Goal: Book appointment/travel/reservation

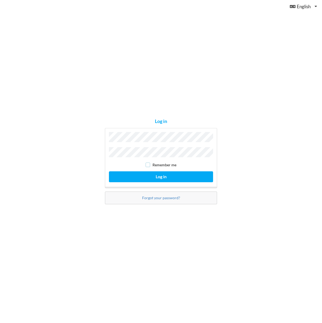
click at [149, 163] on input "checkbox" at bounding box center [148, 165] width 5 height 5
checkbox input "true"
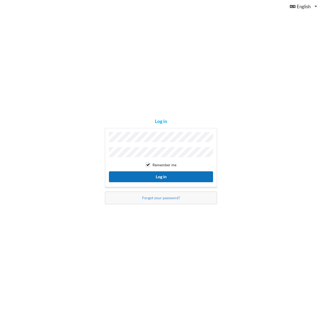
click at [154, 177] on button "Log in" at bounding box center [161, 176] width 104 height 11
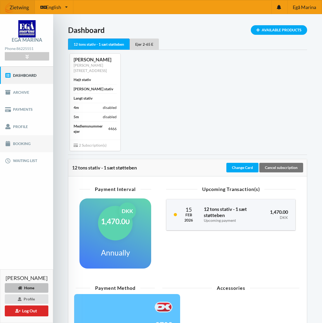
click at [12, 144] on link "Booking" at bounding box center [26, 143] width 53 height 17
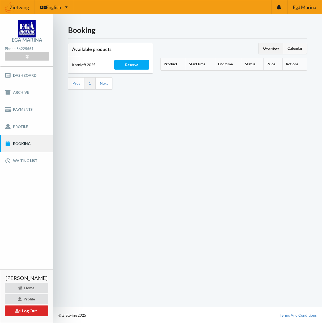
click at [296, 48] on div "Calendar" at bounding box center [295, 48] width 24 height 11
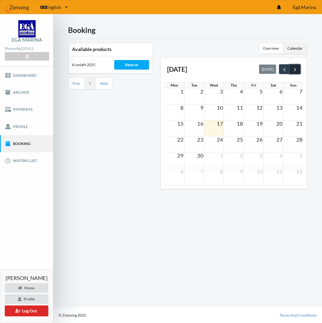
click at [296, 69] on span "next" at bounding box center [295, 70] width 6 height 6
click at [257, 142] on span "24" at bounding box center [259, 139] width 7 height 6
click at [253, 142] on td "24" at bounding box center [254, 139] width 20 height 7
click at [133, 66] on div "Reserve" at bounding box center [131, 65] width 35 height 10
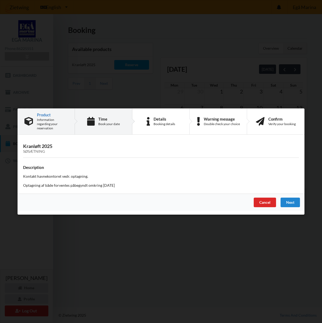
click at [91, 122] on icon at bounding box center [90, 121] width 7 height 9
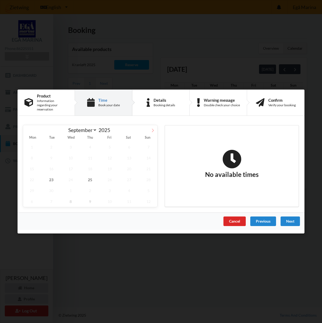
click at [154, 129] on icon at bounding box center [153, 131] width 4 height 4
select select "9"
click at [109, 177] on span "24" at bounding box center [110, 179] width 18 height 11
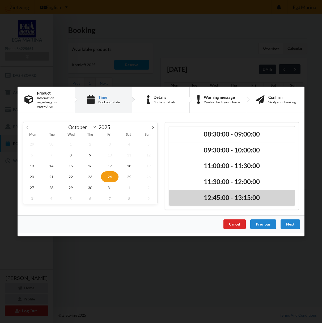
click at [188, 194] on h2 "12:45:00 - 13:15:00" at bounding box center [232, 198] width 118 height 8
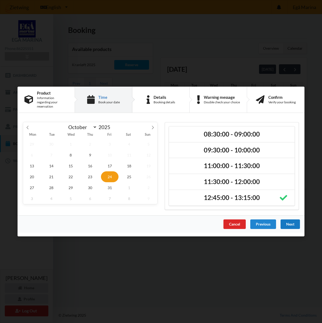
click at [289, 221] on div "Next" at bounding box center [290, 224] width 19 height 10
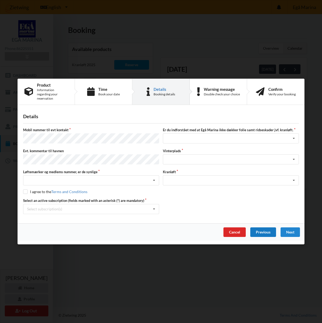
click at [257, 227] on div "Previous" at bounding box center [263, 232] width 26 height 10
select select "9"
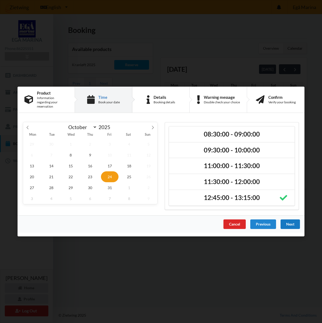
click at [291, 222] on div "Next" at bounding box center [290, 224] width 19 height 10
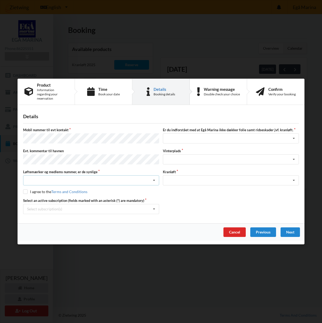
click at [65, 177] on div "Nej, jeg kontakter havnekontoret inden løftet Ja, mine mærker er synlige og int…" at bounding box center [91, 180] width 136 height 10
click at [45, 197] on div "Ja, mine mærker er synlige og intakte" at bounding box center [91, 200] width 136 height 10
click at [26, 189] on input "checkbox" at bounding box center [25, 191] width 5 height 5
checkbox input "true"
click at [154, 206] on icon at bounding box center [154, 209] width 8 height 10
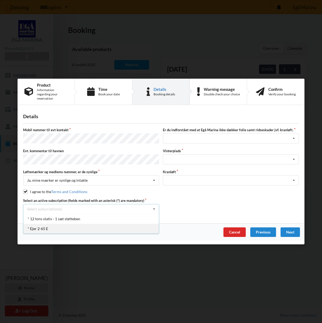
click at [35, 225] on div "* Ejer 2-65 E" at bounding box center [91, 229] width 136 height 10
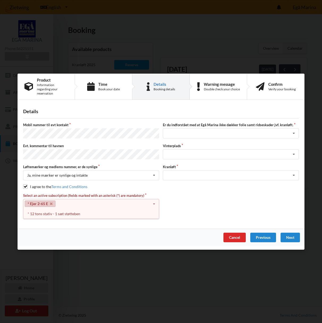
click at [121, 203] on div "* Ejer 2-65 E Select subscription(s) * 12 tons stativ - 1 sæt støtteben * Ejer …" at bounding box center [91, 204] width 136 height 10
click at [50, 202] on icon at bounding box center [51, 203] width 3 height 3
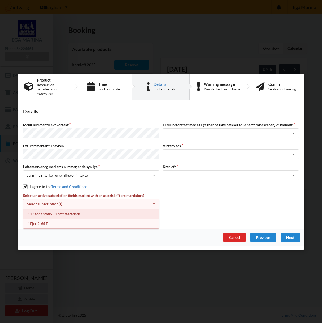
click at [51, 210] on div "* 12 tons stativ - 1 sæt støtteben" at bounding box center [91, 214] width 136 height 10
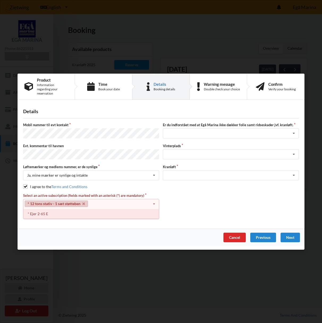
click at [74, 210] on div "* Ejer 2-65 E" at bounding box center [91, 214] width 136 height 10
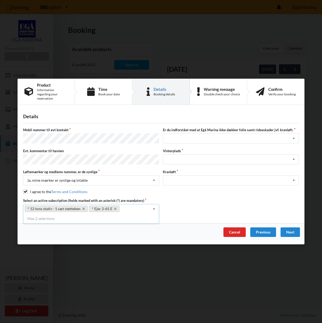
click at [192, 201] on div "Select an active subscription (fields marked with an asterisk (*) are mandatory…" at bounding box center [161, 206] width 280 height 16
click at [188, 136] on div "Jeg har tæpper med og tager selv ansvaret for eventuelle folie samt ridseskader…" at bounding box center [231, 139] width 136 height 10
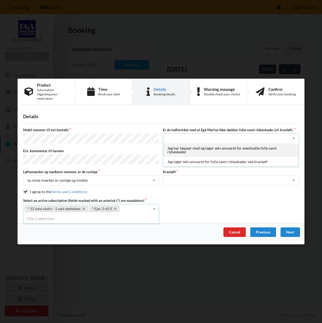
click at [179, 149] on div "Jeg har tæpper med og tager selv ansvaret for eventuelle folie samt ridseskader" at bounding box center [231, 150] width 136 height 14
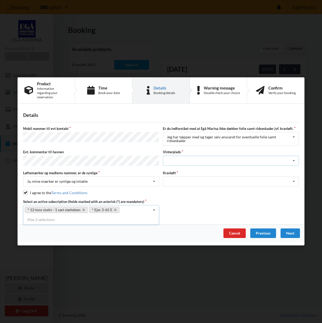
click at [183, 157] on div "Landplads nr. 1 Landplads nr. 2 Landplads nr.3 Landplads nr. 4 Landplads nr. 5 …" at bounding box center [231, 161] width 136 height 10
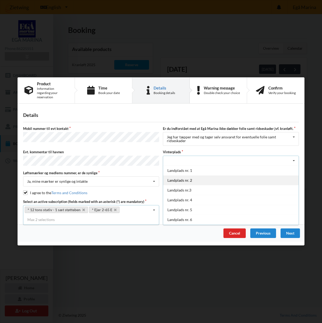
click at [179, 180] on div "Landplads nr. 2" at bounding box center [231, 180] width 136 height 10
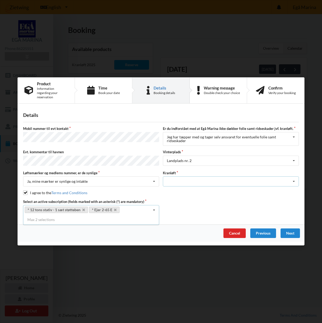
click at [183, 178] on div "Optagning" at bounding box center [231, 182] width 136 height 10
click at [173, 189] on div "Optagning" at bounding box center [231, 192] width 136 height 10
click at [286, 230] on div "Next" at bounding box center [290, 234] width 19 height 10
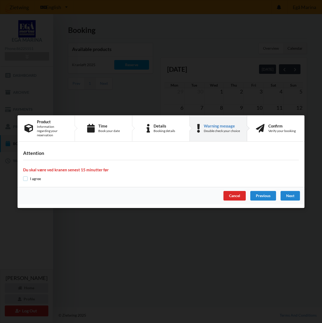
click at [26, 176] on input "checkbox" at bounding box center [25, 178] width 5 height 5
checkbox input "true"
click at [289, 194] on div "Next" at bounding box center [290, 196] width 19 height 10
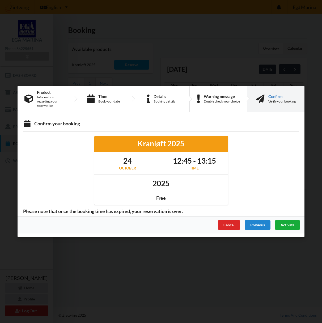
click at [283, 223] on span "Activate" at bounding box center [288, 225] width 14 height 5
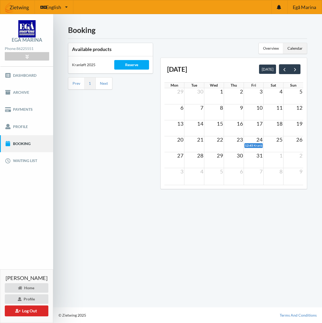
click at [238, 143] on td at bounding box center [234, 146] width 20 height 6
click at [21, 310] on button "Log Out" at bounding box center [27, 311] width 44 height 11
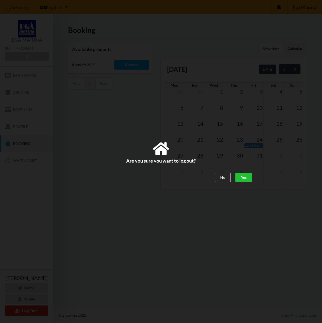
click at [245, 178] on div "Yes" at bounding box center [243, 178] width 17 height 10
